Goal: Information Seeking & Learning: Learn about a topic

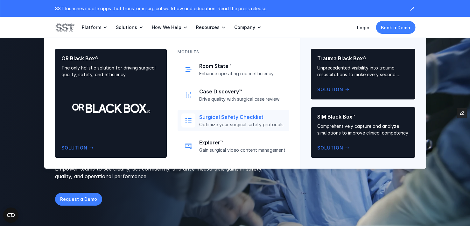
click at [216, 123] on p "Optimize your surgical safety protocols" at bounding box center [242, 125] width 86 height 6
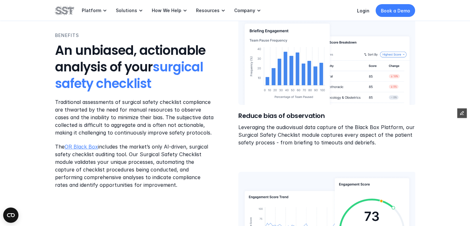
scroll to position [285, 0]
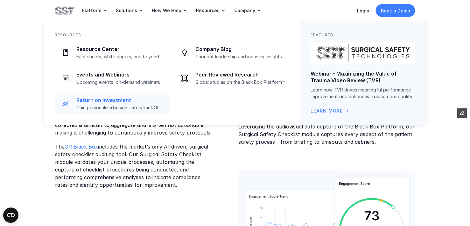
click at [101, 109] on p "Gain personalized insight into your ROI" at bounding box center [121, 108] width 90 height 6
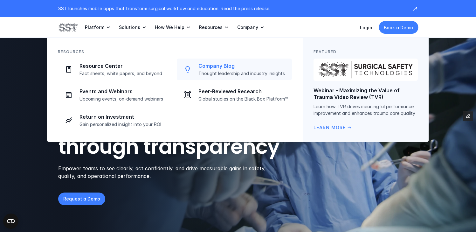
click at [212, 67] on p "Company Blog" at bounding box center [244, 66] width 90 height 7
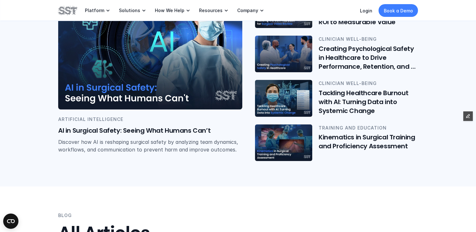
scroll to position [294, 0]
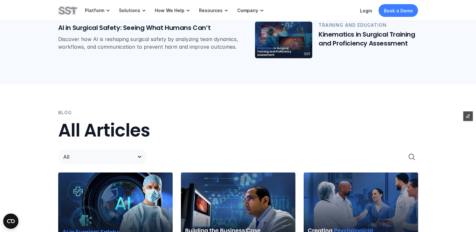
click at [135, 184] on img at bounding box center [115, 208] width 115 height 73
